Goal: Find contact information

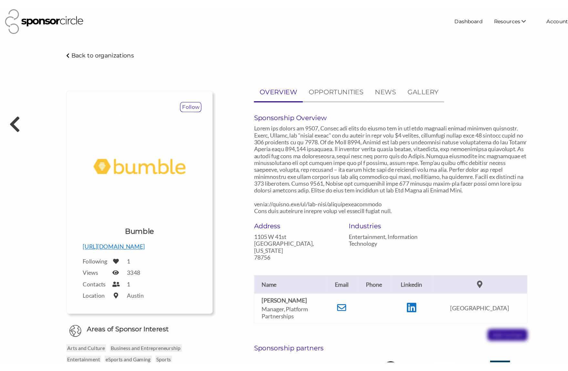
scroll to position [9388, 0]
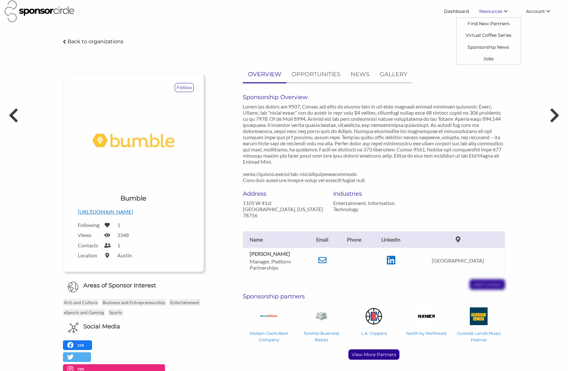
click at [479, 25] on link "Find New Partners" at bounding box center [488, 24] width 64 height 12
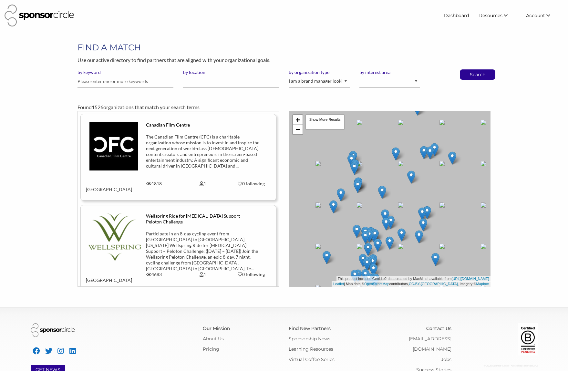
scroll to position [9395, 0]
click at [112, 86] on input "text" at bounding box center [125, 81] width 96 height 13
type input "dilawri"
click at [467, 70] on button "Search" at bounding box center [477, 75] width 21 height 10
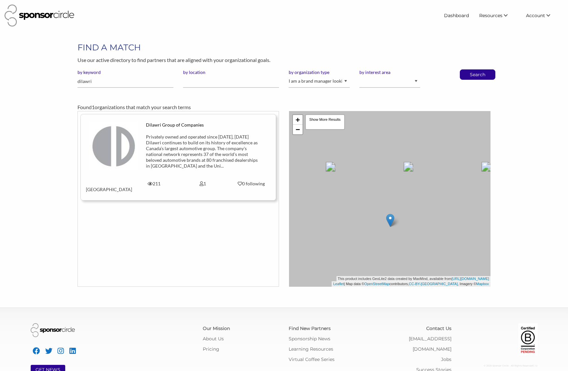
scroll to position [9395, 0]
click at [245, 160] on div "Privately owned and operated since [DATE], [DATE] Dilawri continues to build on…" at bounding box center [202, 151] width 113 height 35
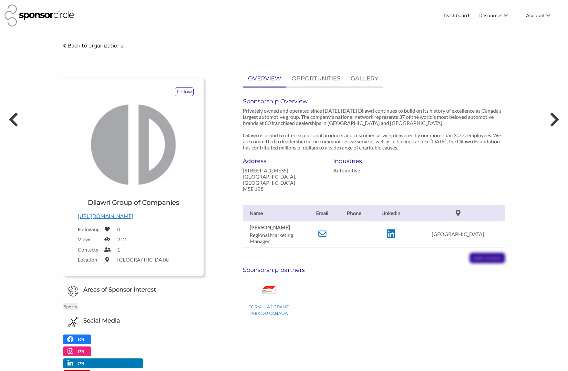
scroll to position [9415, 0]
click at [395, 229] on icon at bounding box center [391, 234] width 8 height 10
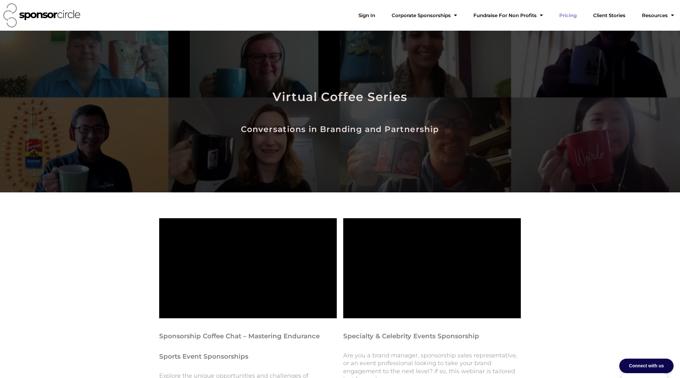
scroll to position [9386, 0]
click at [380, 16] on link "Sign In" at bounding box center [366, 15] width 27 height 13
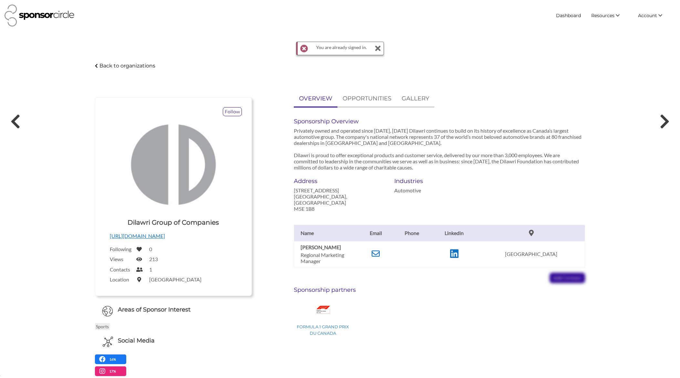
scroll to position [9387, 0]
click at [101, 66] on p "Back to organizations" at bounding box center [127, 66] width 56 height 6
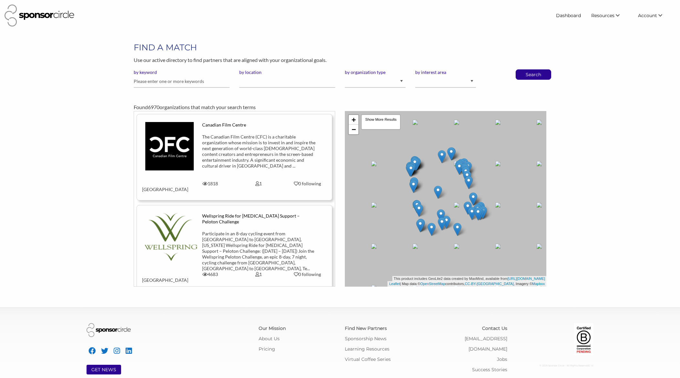
scroll to position [9387, 0]
click at [194, 80] on input "text" at bounding box center [182, 81] width 96 height 13
type input "[PERSON_NAME]"
click at [523, 70] on button "Search" at bounding box center [533, 75] width 21 height 10
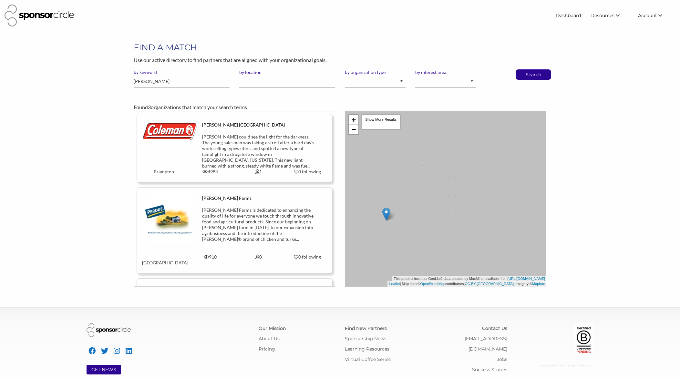
scroll to position [9387, 0]
click at [279, 150] on div "W.C. Coleman could see the light for the darkness. The young salesman was takin…" at bounding box center [258, 151] width 113 height 35
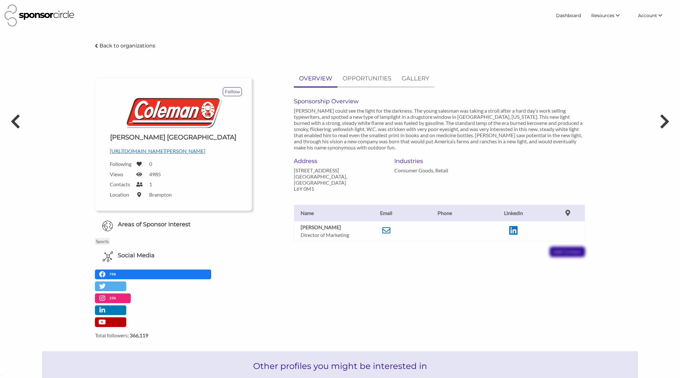
scroll to position [9387, 0]
click at [386, 226] on icon at bounding box center [386, 230] width 8 height 8
click at [511, 226] on icon at bounding box center [513, 231] width 8 height 10
click at [407, 240] on div "[PERSON_NAME] Director of Marketing Email [EMAIL_ADDRESS][PERSON_NAME][DOMAIN_N…" at bounding box center [439, 224] width 301 height 65
click at [389, 226] on icon at bounding box center [386, 230] width 8 height 8
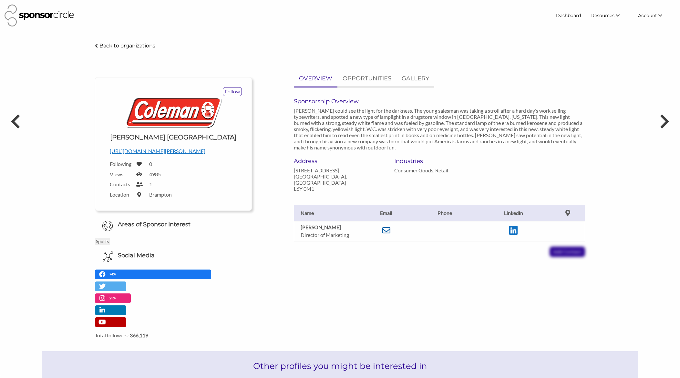
click at [386, 227] on icon at bounding box center [386, 230] width 8 height 8
click at [386, 226] on icon at bounding box center [386, 230] width 8 height 8
